Goal: Transaction & Acquisition: Purchase product/service

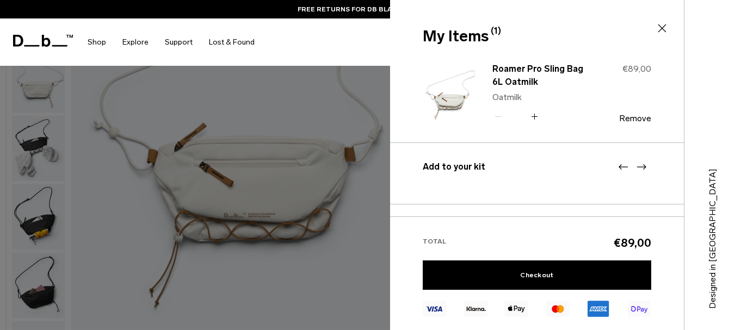
click at [661, 28] on icon at bounding box center [661, 28] width 13 height 13
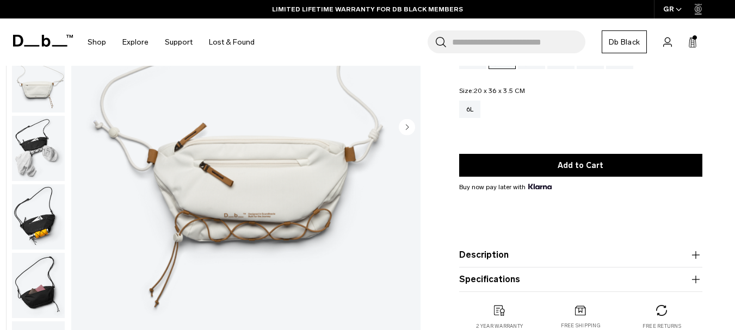
scroll to position [217, 0]
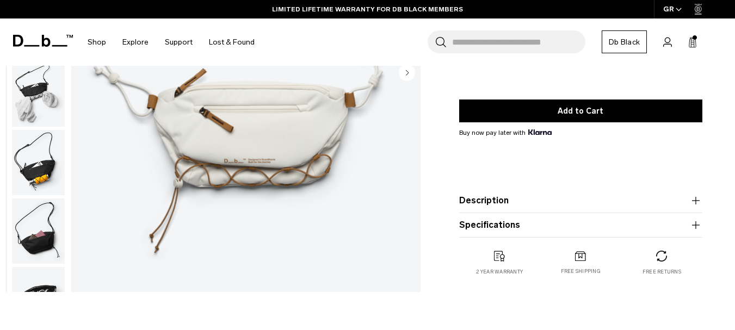
click at [694, 200] on icon "button" at bounding box center [695, 200] width 13 height 13
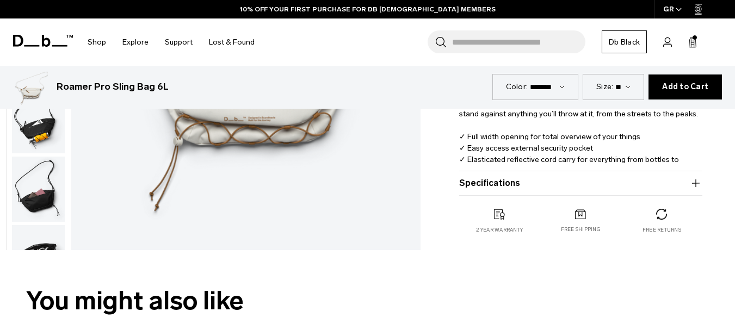
scroll to position [163, 0]
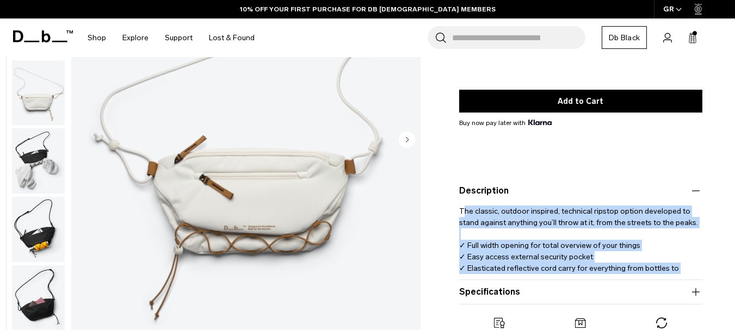
drag, startPoint x: 463, startPoint y: 205, endPoint x: 714, endPoint y: 262, distance: 258.0
click at [716, 264] on div "Roamer Pro Sling Bag 6L €89,00 4.7 star rating 39 Reviews Color: Oatmilk Out of…" at bounding box center [580, 137] width 308 height 454
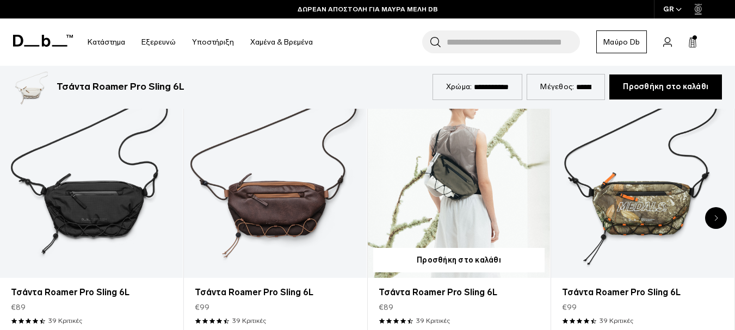
scroll to position [598, 0]
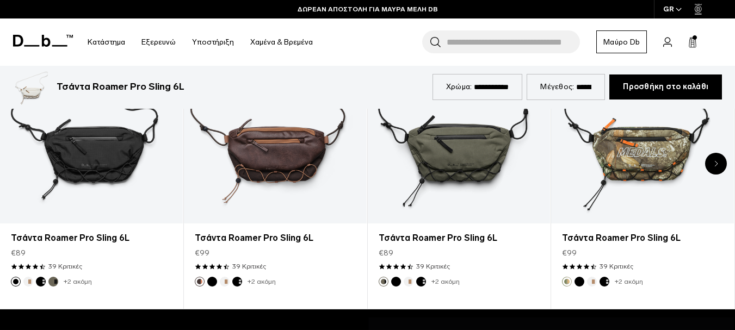
click at [718, 160] on div "Επόμενη διαφάνεια" at bounding box center [716, 164] width 22 height 22
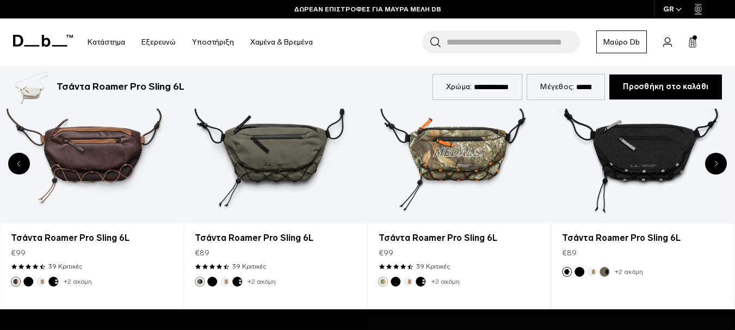
click at [20, 161] on div "Προηγούμενη διαφάνεια" at bounding box center [19, 164] width 22 height 22
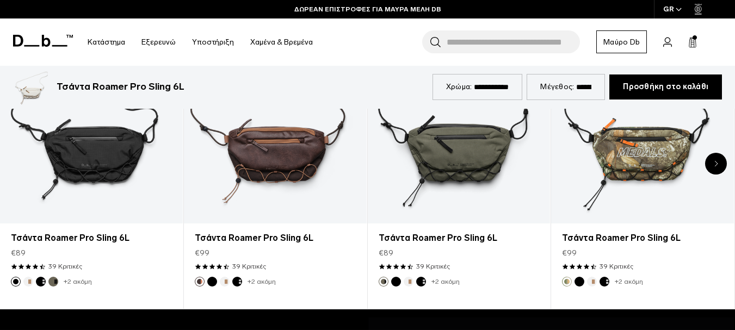
click at [20, 161] on div "1 / 8" at bounding box center [91, 122] width 183 height 203
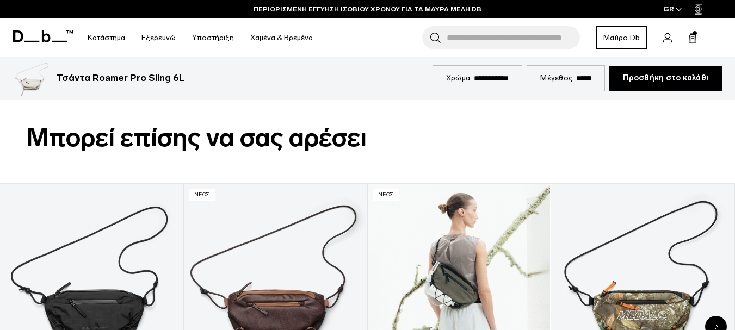
scroll to position [544, 0]
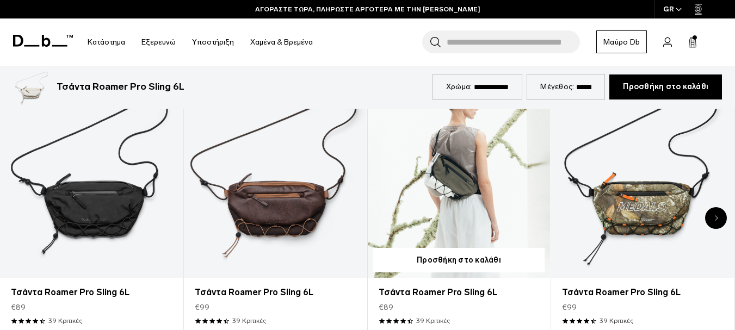
click at [457, 187] on link "Τσάντα Roamer Pro Sling 6L" at bounding box center [459, 176] width 183 height 203
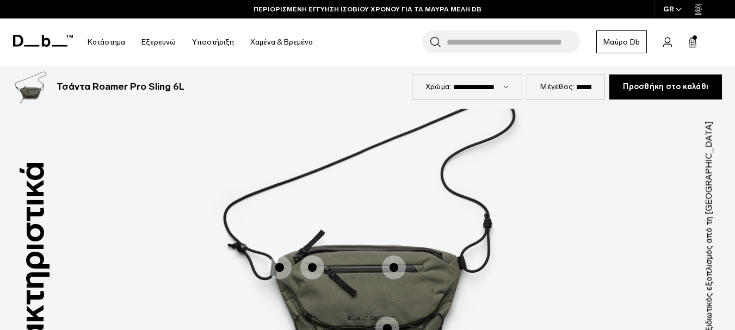
scroll to position [1359, 0]
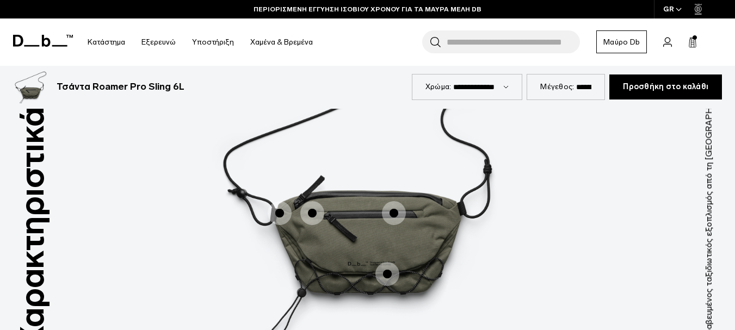
click at [312, 201] on span "1 / 3" at bounding box center [312, 213] width 24 height 24
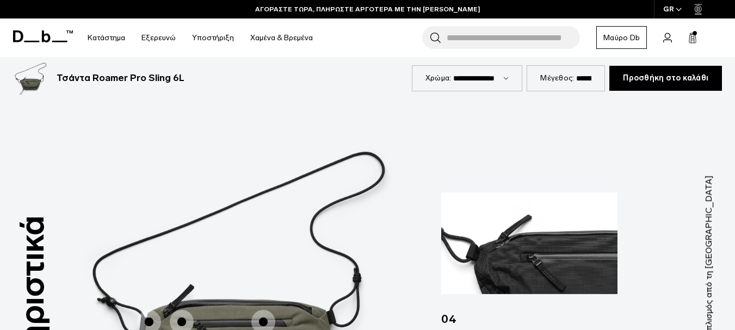
scroll to position [1305, 0]
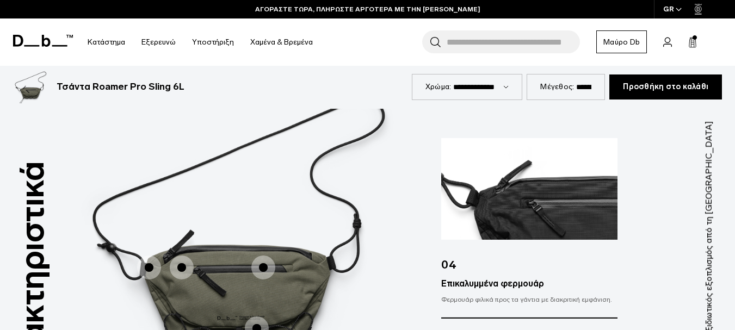
click at [267, 256] on span "1 / 3" at bounding box center [263, 268] width 24 height 24
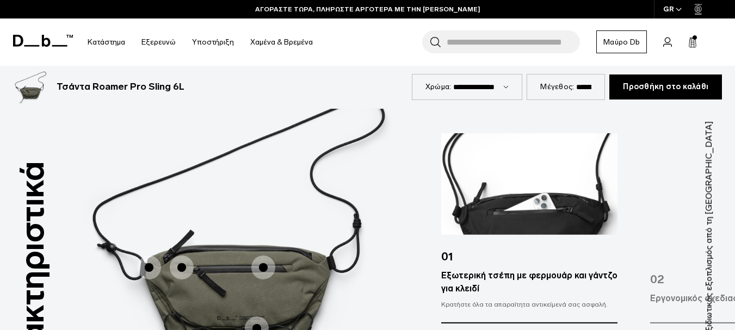
click at [258, 316] on span "1 / 3" at bounding box center [257, 328] width 24 height 24
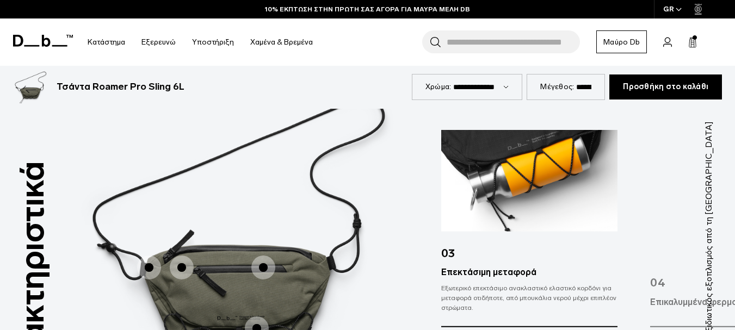
click at [147, 256] on span "1 / 3" at bounding box center [149, 268] width 24 height 24
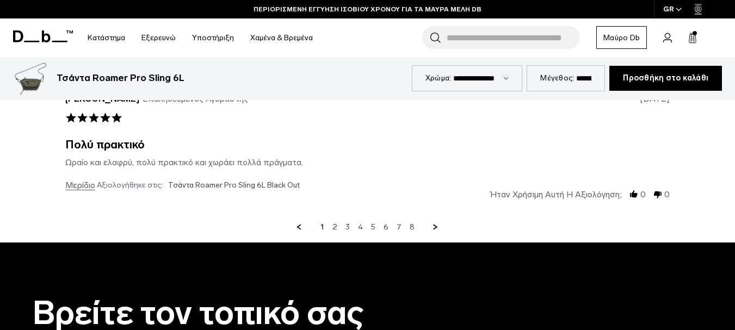
scroll to position [3115, 0]
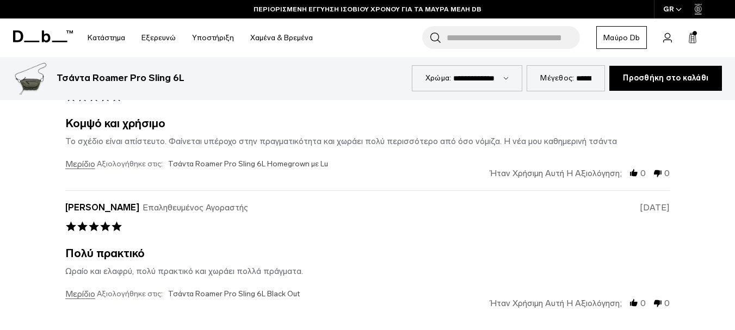
click at [694, 36] on rect at bounding box center [693, 39] width 1 height 8
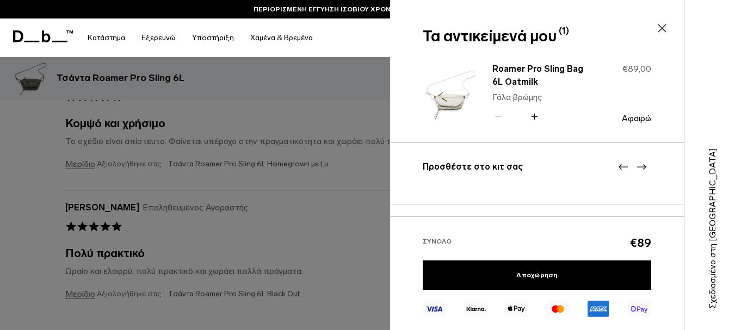
click at [453, 106] on img at bounding box center [448, 93] width 52 height 64
click at [642, 165] on icon at bounding box center [640, 166] width 13 height 13
